Goal: Complete application form

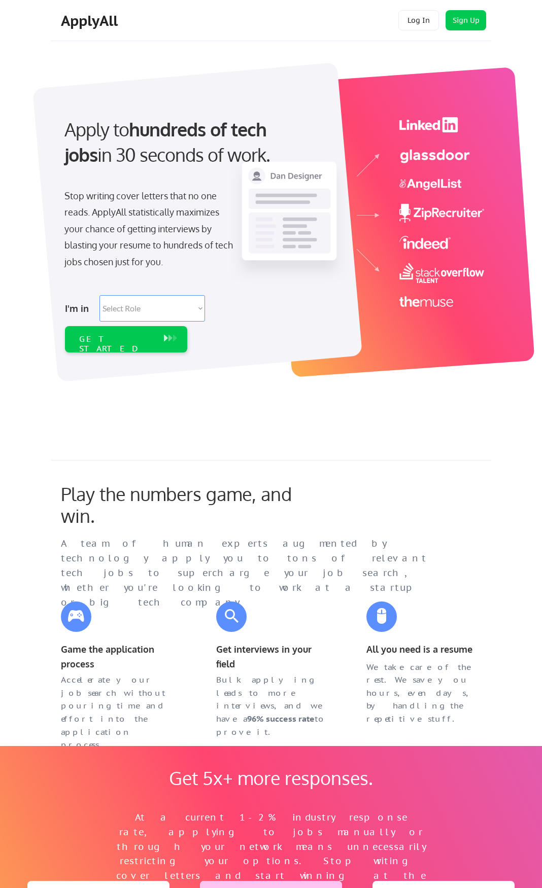
click at [172, 321] on select "Select Role Software Engineering Product Management Customer Success Sales UI/U…" at bounding box center [152, 308] width 106 height 26
select select ""data_science___analytics""
click at [99, 295] on select "Select Role Software Engineering Product Management Customer Success Sales UI/U…" at bounding box center [152, 308] width 106 height 26
select select ""data_science___analytics""
click at [132, 342] on div "GET STARTED" at bounding box center [116, 343] width 75 height 19
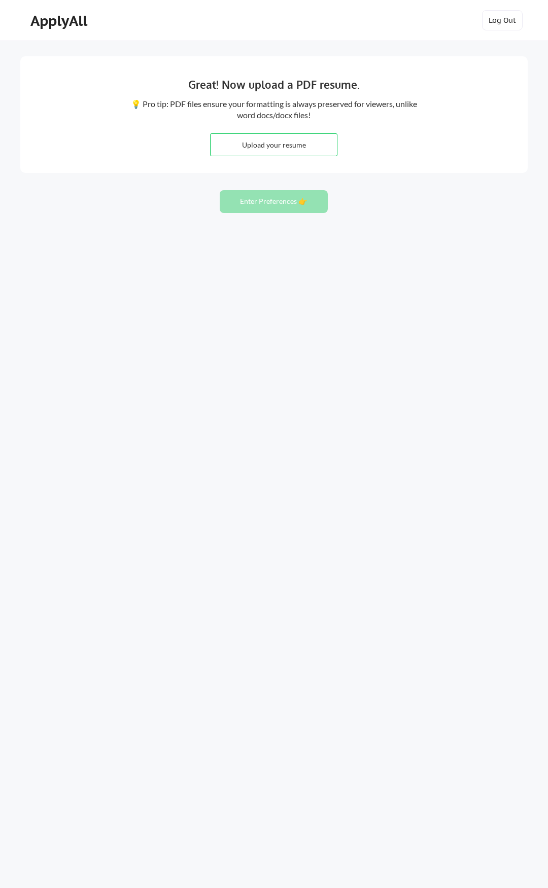
click at [266, 138] on input "file" at bounding box center [274, 145] width 126 height 22
type input "C:\fakepath\Jonathan_Ascona_Resume_2025.pdf"
click at [276, 205] on button "Enter Preferences 👉" at bounding box center [274, 201] width 108 height 23
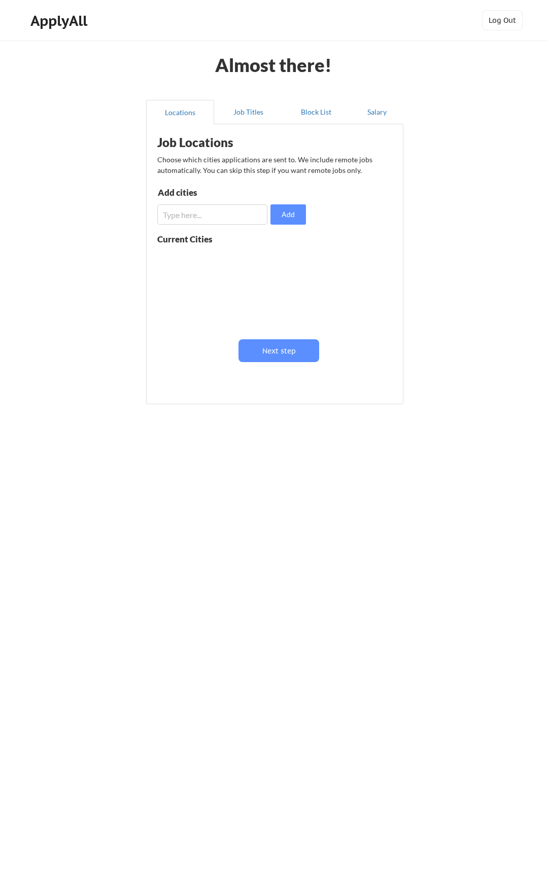
scroll to position [1, 0]
click at [219, 214] on input "input" at bounding box center [212, 214] width 110 height 20
click at [292, 359] on button "Next step" at bounding box center [278, 350] width 81 height 23
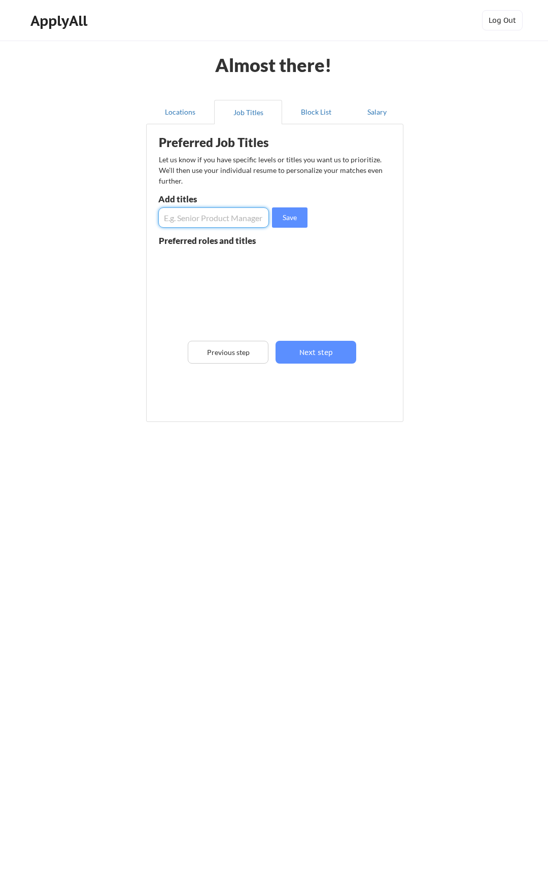
click at [198, 214] on input "input" at bounding box center [213, 217] width 111 height 20
type input "Data Analyst"
click at [285, 223] on button "Save" at bounding box center [290, 217] width 36 height 20
click at [330, 361] on button "Next step" at bounding box center [315, 352] width 81 height 23
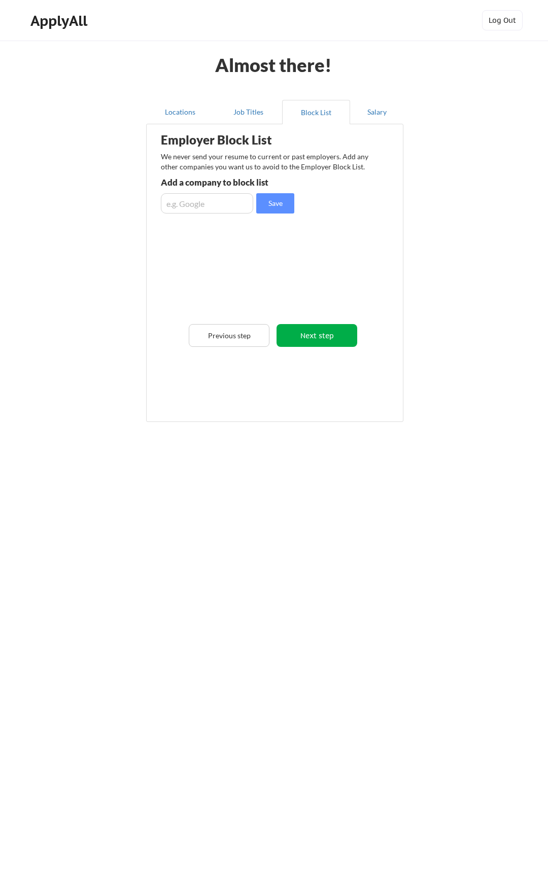
click at [310, 342] on button "Next step" at bounding box center [316, 335] width 81 height 23
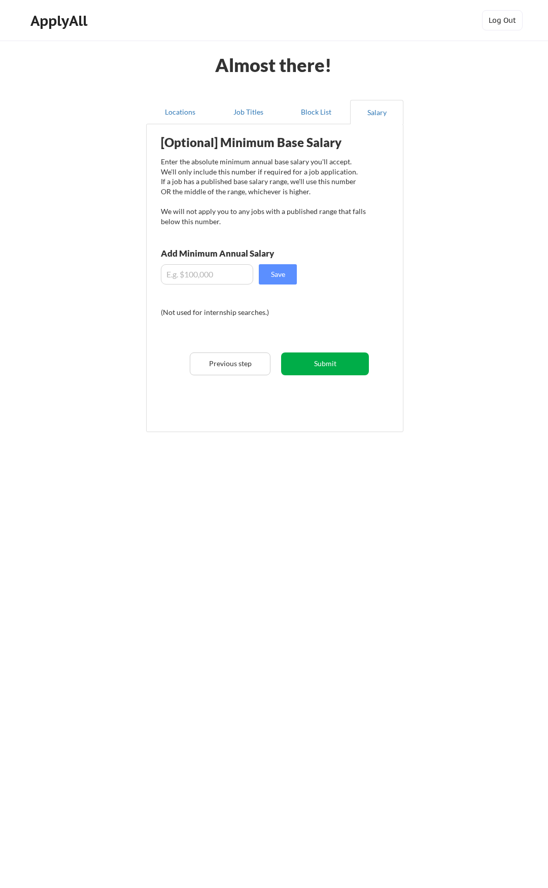
click at [303, 365] on button "Submit" at bounding box center [325, 364] width 88 height 23
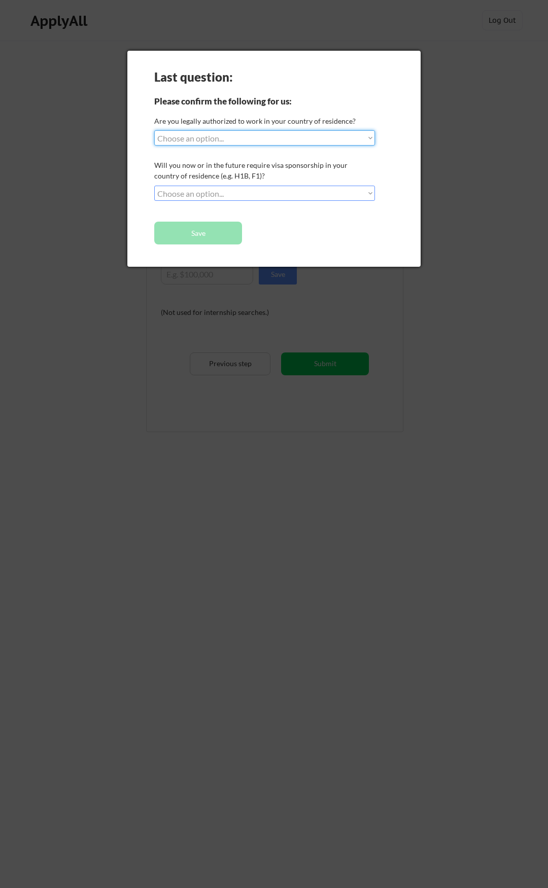
click at [206, 138] on select "Choose an option... Yes, I am a US Citizen Yes, I am a Canadian Citizen Yes, I …" at bounding box center [264, 137] width 221 height 15
select select ""yes__i_am_a_us_citizen""
click at [154, 130] on select "Choose an option... Yes, I am a US Citizen Yes, I am a Canadian Citizen Yes, I …" at bounding box center [264, 137] width 221 height 15
click at [196, 191] on select "Choose an option... No, I will not need sponsorship Yes, I will need sponsorship" at bounding box center [264, 193] width 221 height 15
select select ""no__i_will_not_need_sponsorship""
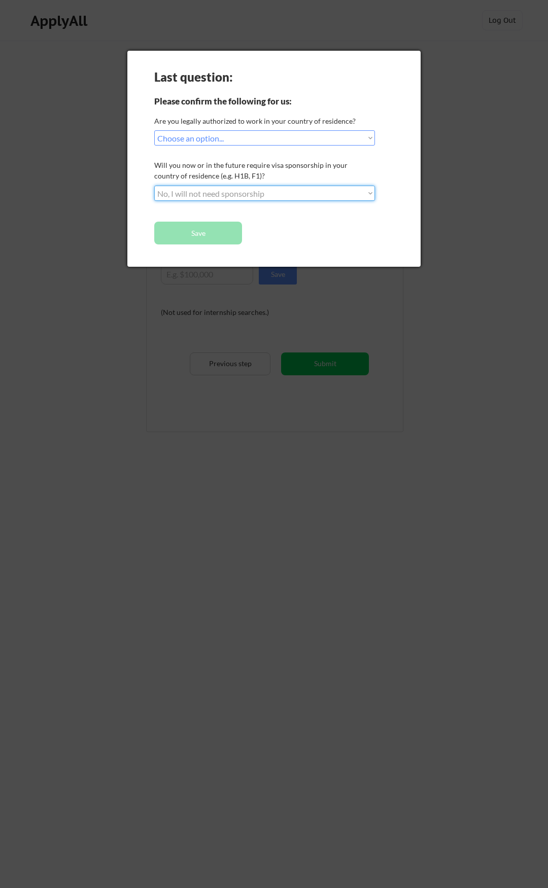
click at [154, 186] on select "Choose an option... No, I will not need sponsorship Yes, I will need sponsorship" at bounding box center [264, 193] width 221 height 15
click at [210, 242] on button "Save" at bounding box center [198, 233] width 88 height 23
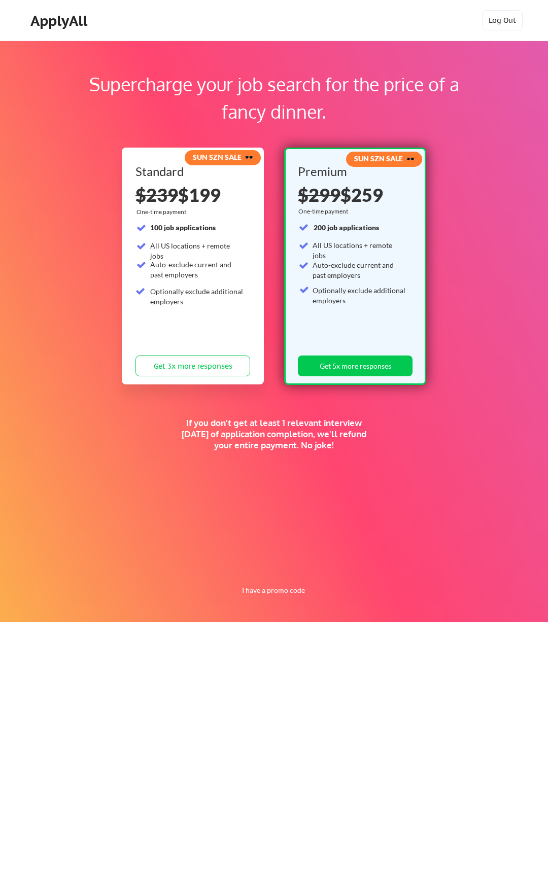
drag, startPoint x: 389, startPoint y: 447, endPoint x: 413, endPoint y: 448, distance: 24.9
click at [413, 448] on div "Supercharge your job search for the price of a fancy dinner. SUN SZN SALE 🕶️ St…" at bounding box center [274, 332] width 548 height 582
drag, startPoint x: 413, startPoint y: 448, endPoint x: 379, endPoint y: 444, distance: 34.7
click at [378, 444] on div "Supercharge your job search for the price of a fancy dinner. SUN SZN SALE 🕶️ St…" at bounding box center [274, 332] width 548 height 582
click at [386, 445] on div "Supercharge your job search for the price of a fancy dinner. SUN SZN SALE 🕶️ St…" at bounding box center [274, 332] width 548 height 582
